Goal: Task Accomplishment & Management: Manage account settings

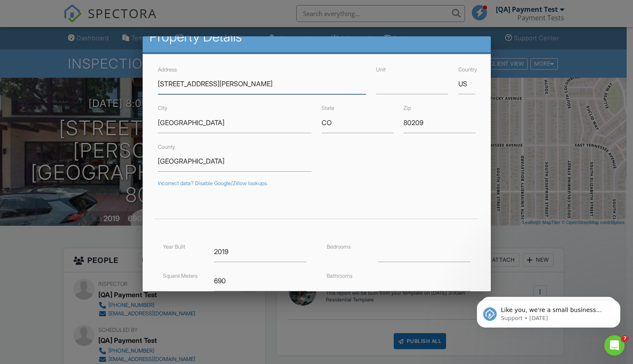
scroll to position [168, 0]
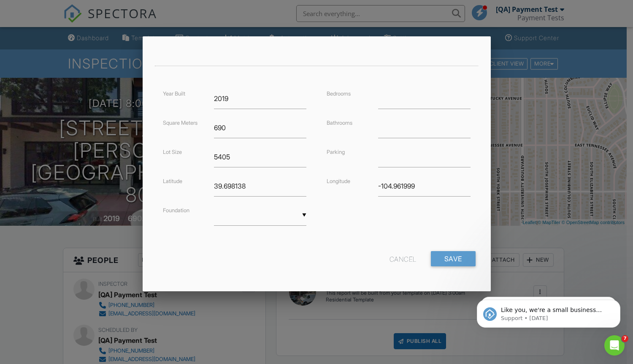
click at [396, 258] on div "Cancel" at bounding box center [403, 258] width 27 height 15
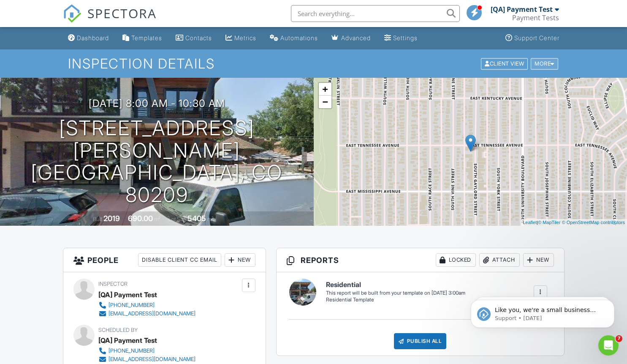
click at [543, 63] on div "More" at bounding box center [544, 63] width 27 height 11
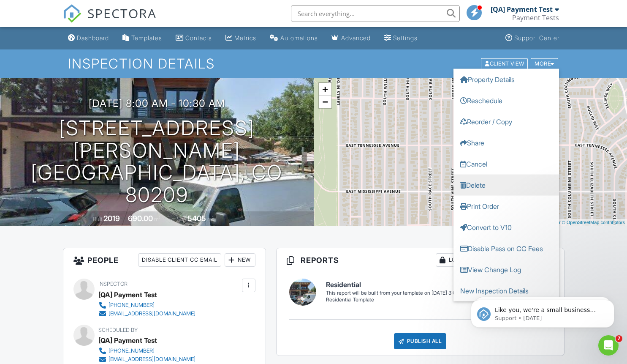
click at [506, 185] on link "Delete" at bounding box center [506, 184] width 106 height 21
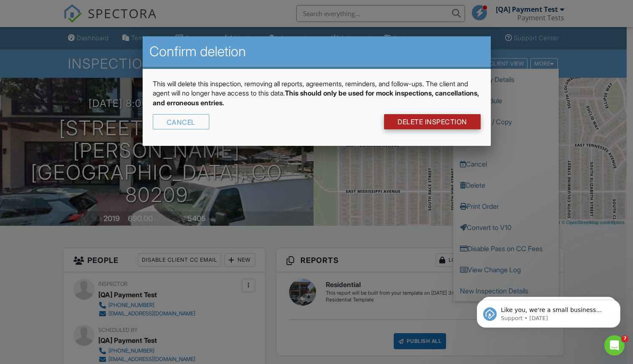
click at [432, 122] on link "DELETE Inspection" at bounding box center [432, 121] width 97 height 15
